Goal: Information Seeking & Learning: Learn about a topic

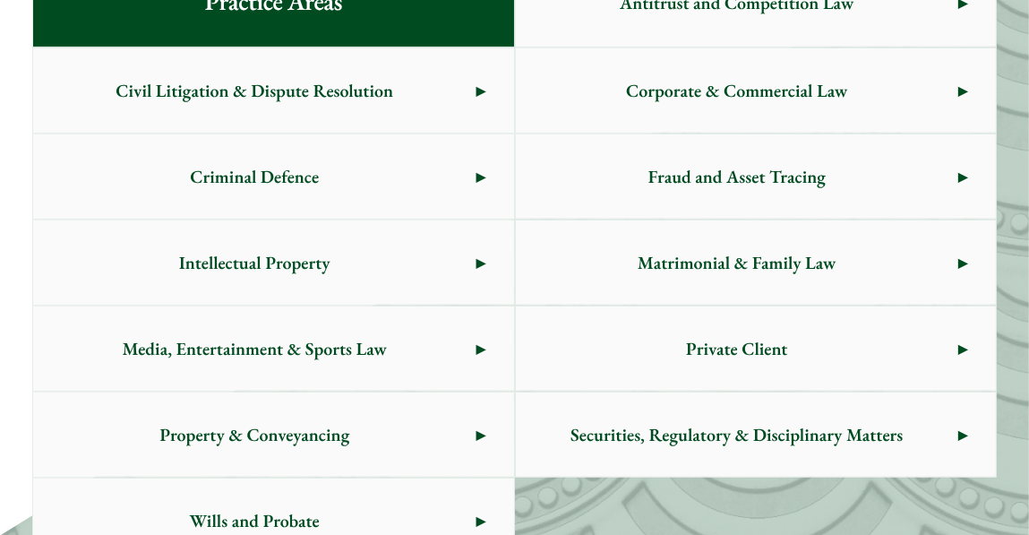
scroll to position [1250, 0]
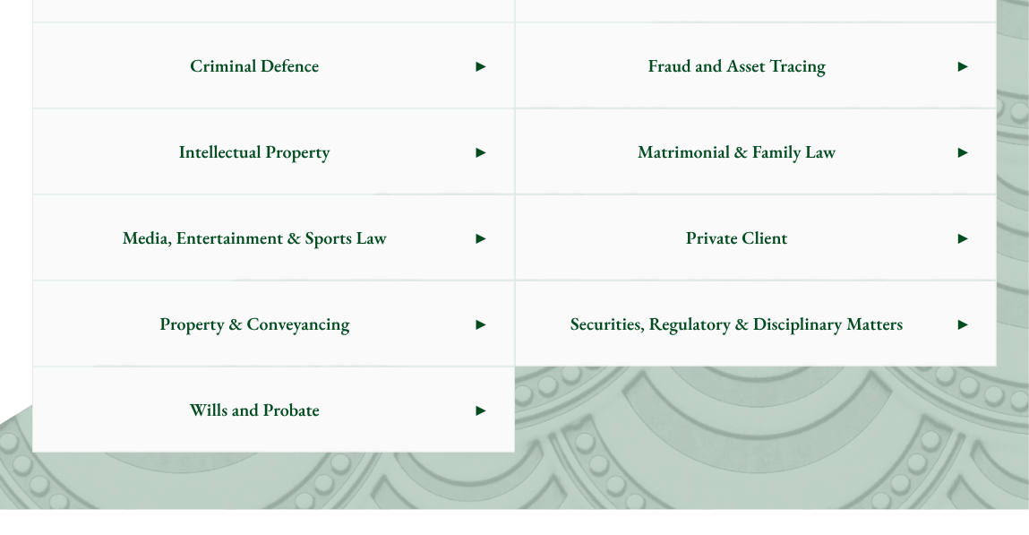
click at [246, 329] on span "Property & Conveyancing" at bounding box center [254, 323] width 443 height 84
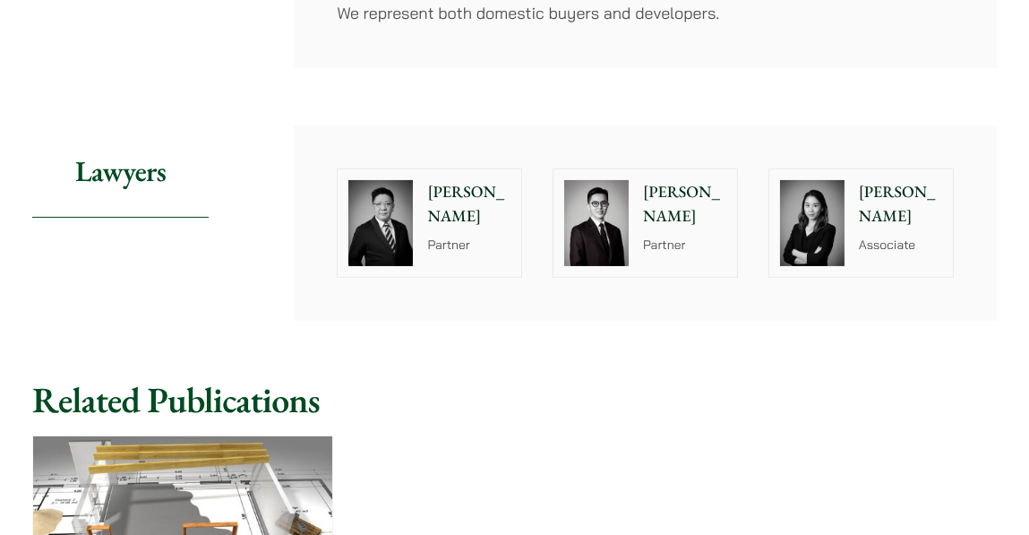
scroll to position [599, 0]
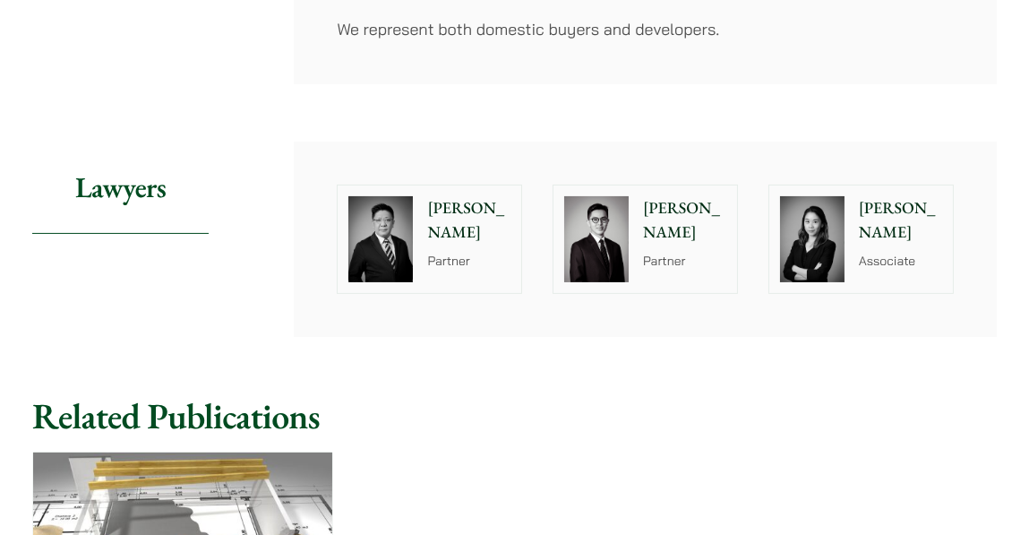
click at [467, 196] on p "Paul Lui" at bounding box center [468, 220] width 83 height 48
click at [670, 196] on p "Kenley Mak" at bounding box center [684, 220] width 83 height 48
click at [877, 196] on p "[PERSON_NAME]" at bounding box center [900, 220] width 83 height 48
click at [676, 196] on p "Kenley Mak" at bounding box center [684, 220] width 83 height 48
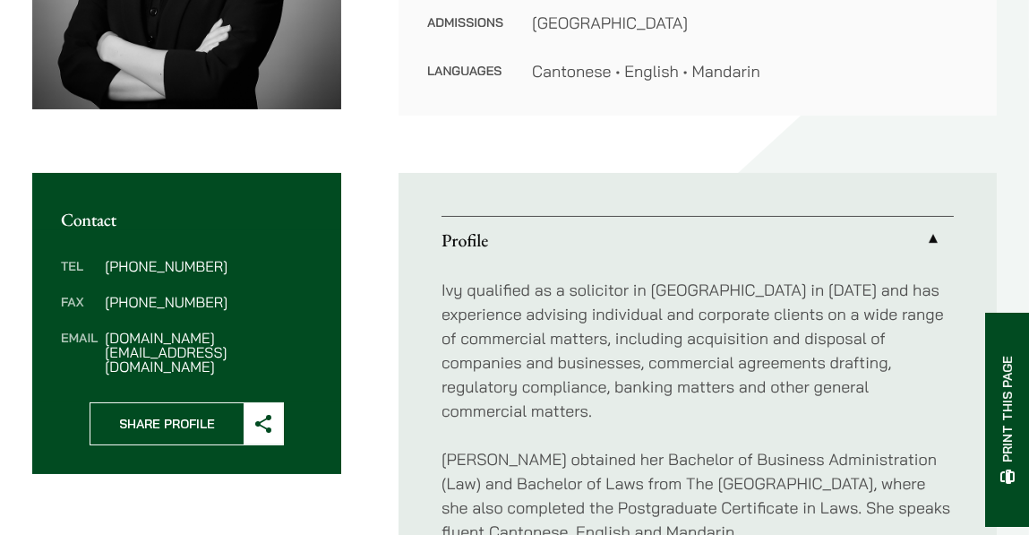
scroll to position [484, 0]
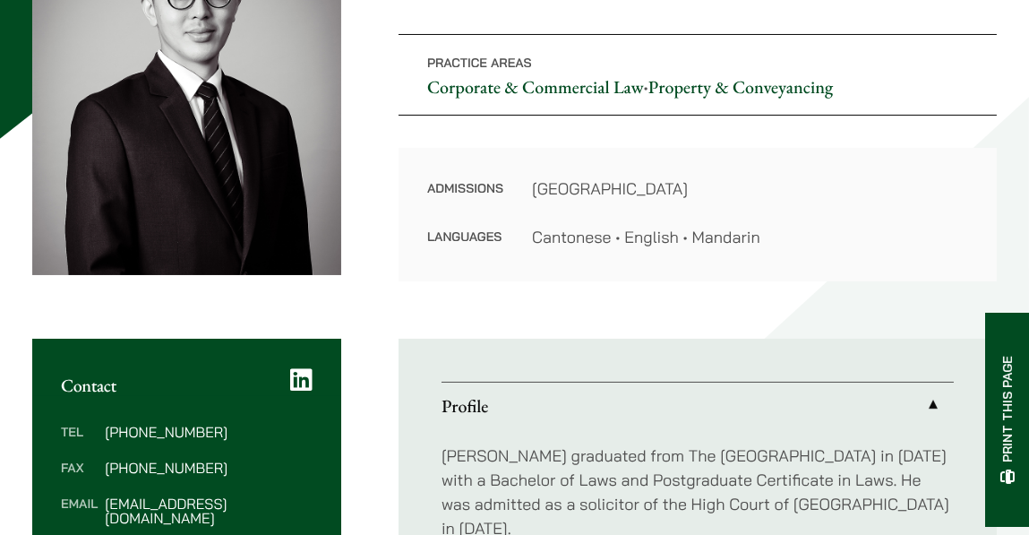
scroll to position [406, 0]
